Goal: Task Accomplishment & Management: Manage account settings

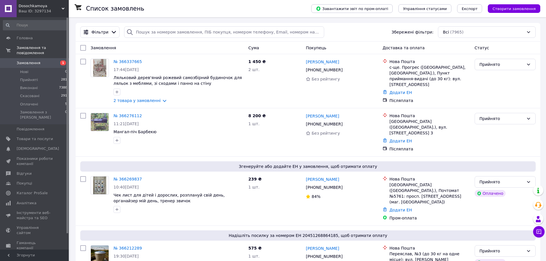
click at [34, 60] on span "Замовлення" at bounding box center [29, 62] width 24 height 5
